Goal: Task Accomplishment & Management: Manage account settings

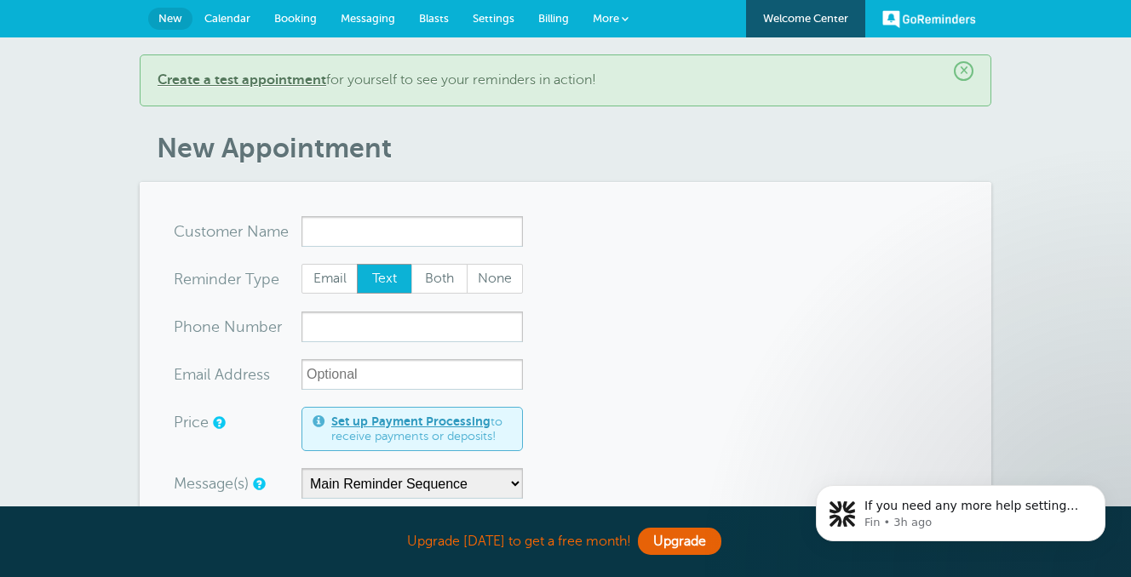
click at [296, 13] on span "Booking" at bounding box center [295, 18] width 43 height 13
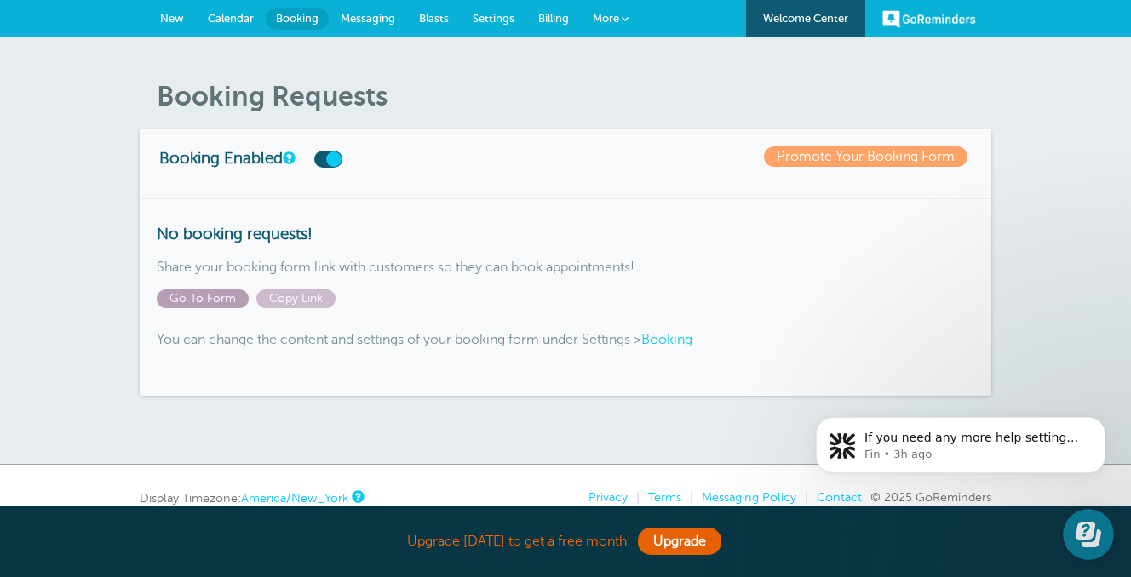
click at [225, 306] on span "Go To Form" at bounding box center [203, 299] width 92 height 19
click at [181, 16] on span "New" at bounding box center [172, 18] width 24 height 13
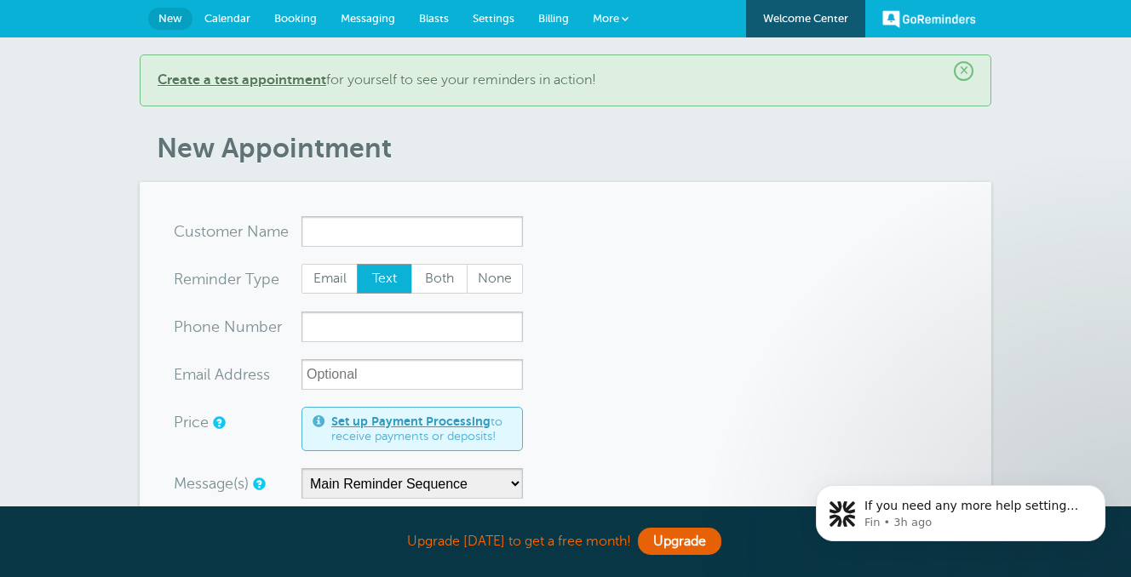
click at [341, 15] on span "Messaging" at bounding box center [368, 18] width 54 height 13
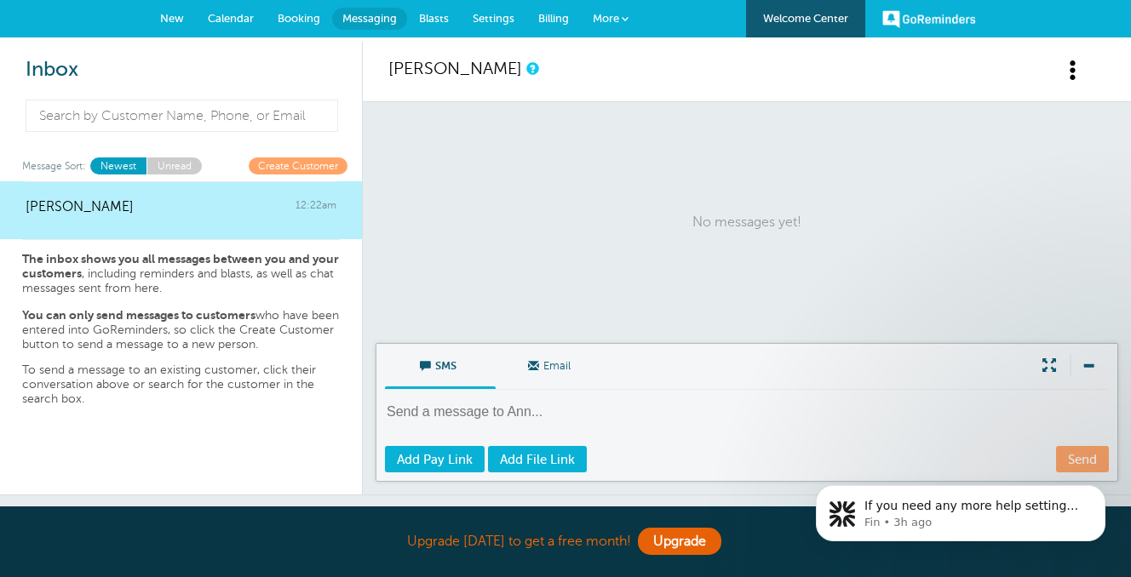
click at [180, 17] on span "New" at bounding box center [172, 18] width 24 height 13
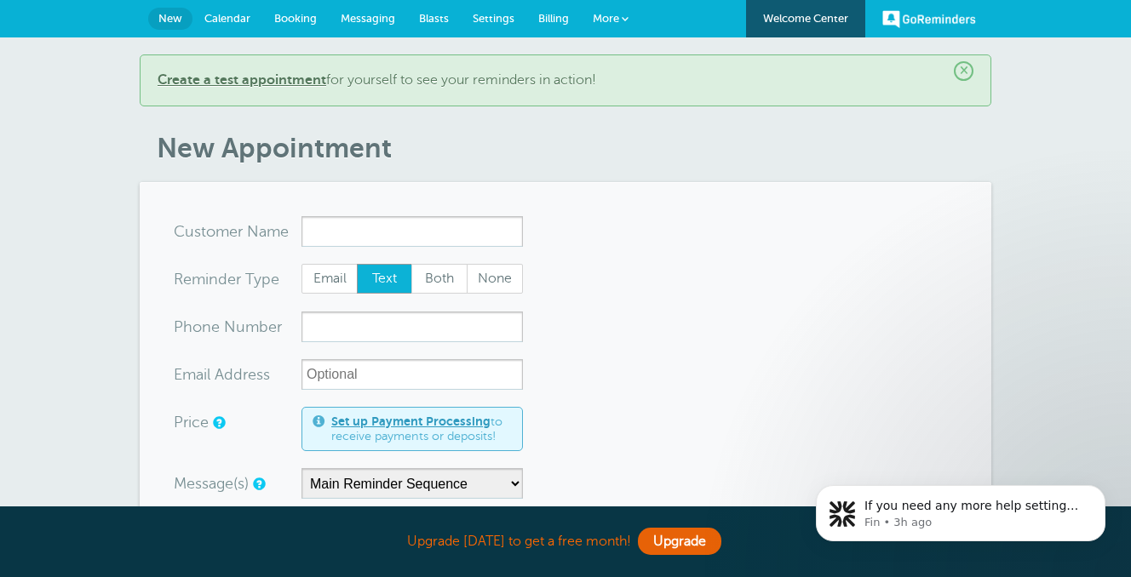
click at [205, 13] on span "Calendar" at bounding box center [227, 18] width 46 height 13
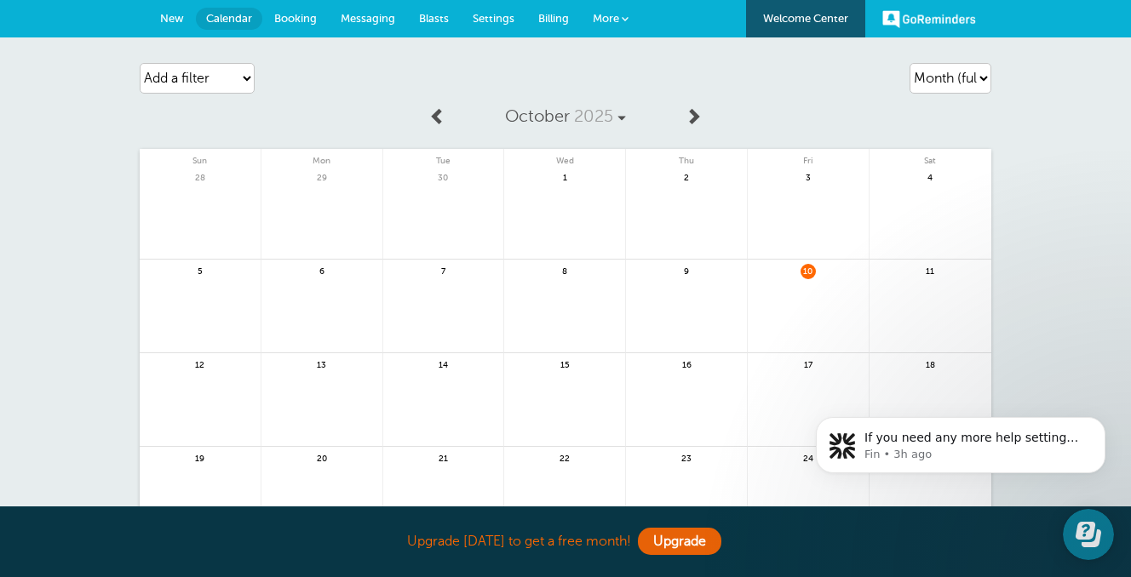
click at [807, 272] on span "10" at bounding box center [807, 270] width 15 height 13
click at [606, 14] on span "More" at bounding box center [606, 18] width 26 height 13
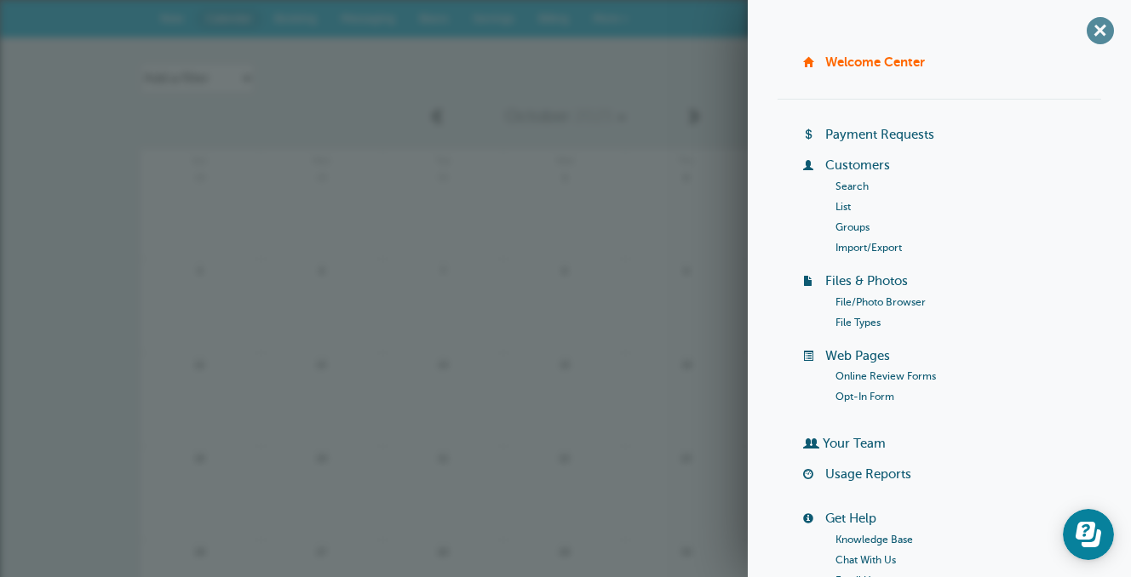
click at [1100, 38] on span "+" at bounding box center [1100, 30] width 38 height 38
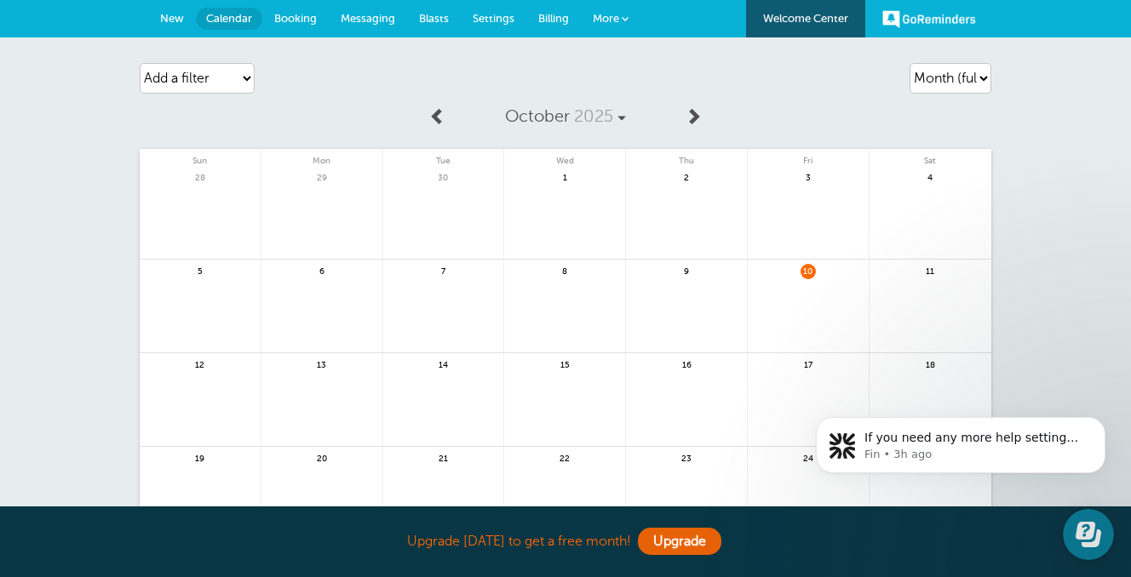
click at [502, 14] on span "Settings" at bounding box center [494, 18] width 42 height 13
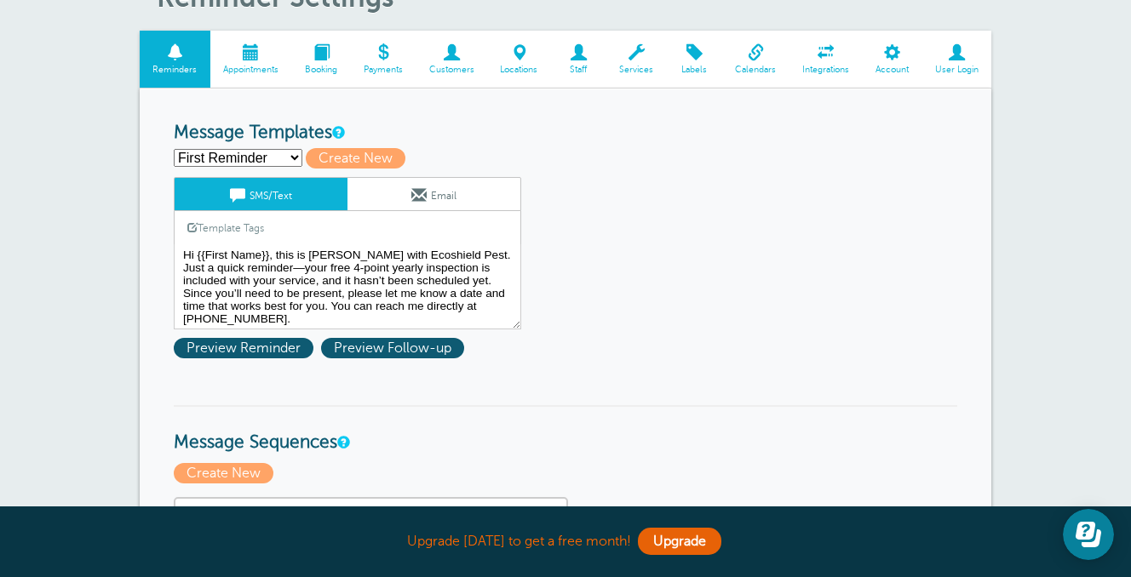
scroll to position [113, 0]
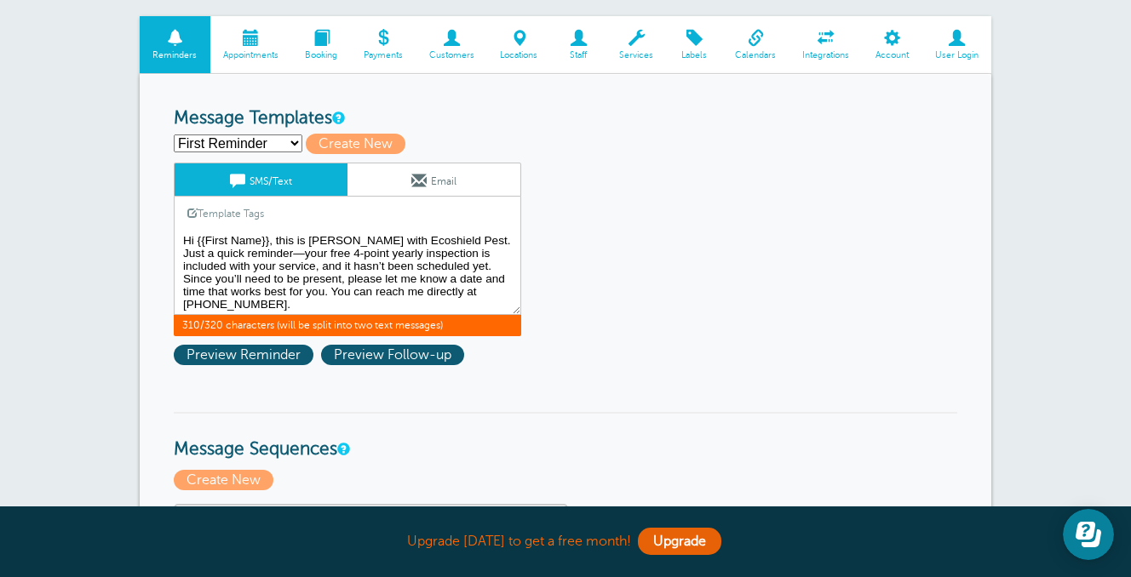
click at [463, 252] on textarea "Hi {{First Name}}, this is [PERSON_NAME] with Ecoshield Pest. Just a quick remi…" at bounding box center [347, 272] width 347 height 85
click at [249, 301] on textarea "Hi {{First Name}}, this is [PERSON_NAME] with Ecoshield Pest. Just a quick remi…" at bounding box center [347, 272] width 347 height 85
